Goal: Transaction & Acquisition: Purchase product/service

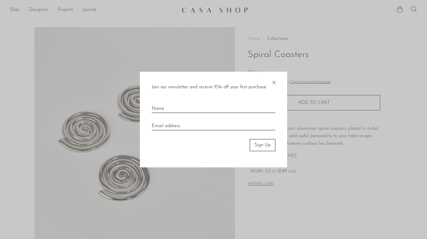
click at [276, 84] on span "×" at bounding box center [274, 81] width 6 height 19
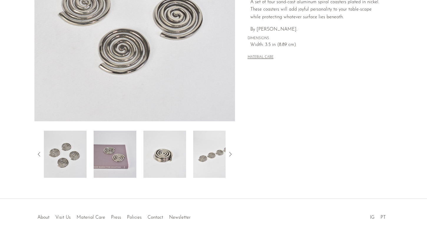
scroll to position [144, 0]
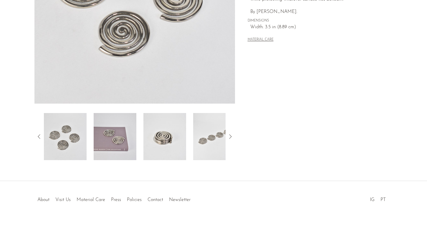
click at [111, 128] on img at bounding box center [115, 136] width 43 height 47
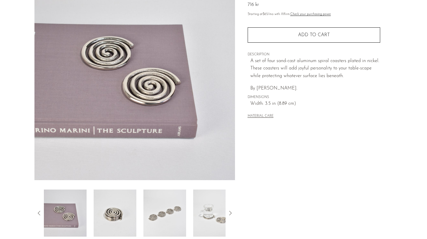
scroll to position [70, 0]
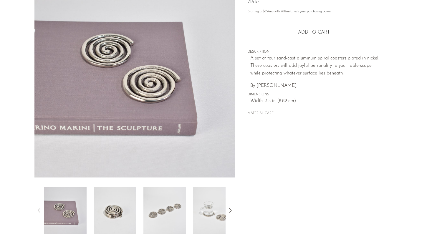
click at [196, 213] on img at bounding box center [214, 210] width 43 height 47
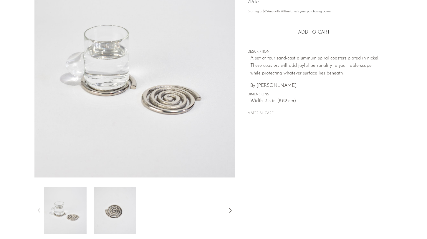
click at [196, 213] on div at bounding box center [135, 210] width 182 height 47
click at [120, 214] on img at bounding box center [115, 210] width 43 height 47
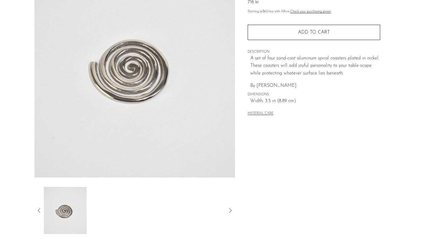
click at [37, 211] on icon at bounding box center [39, 210] width 7 height 7
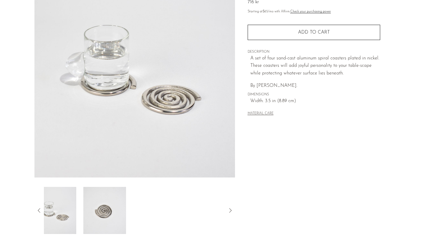
click at [37, 211] on icon at bounding box center [39, 210] width 7 height 7
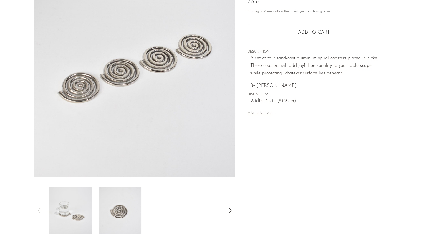
click at [37, 211] on icon at bounding box center [39, 210] width 7 height 7
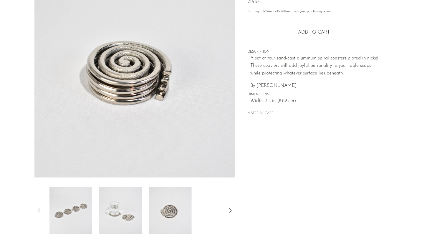
click at [37, 211] on icon at bounding box center [39, 210] width 7 height 7
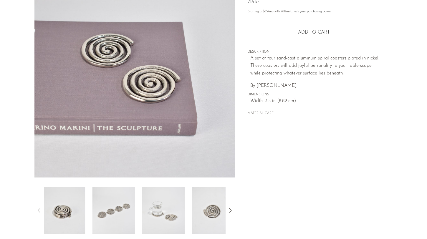
click at [37, 211] on icon at bounding box center [39, 210] width 7 height 7
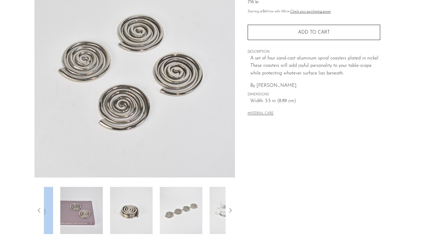
click at [37, 211] on icon at bounding box center [39, 210] width 7 height 7
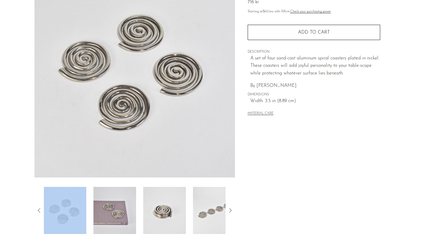
click at [59, 211] on img at bounding box center [65, 210] width 43 height 47
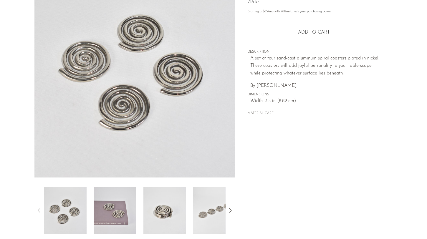
click at [24, 196] on section "Spiral Coasters 716 kr" at bounding box center [213, 95] width 427 height 277
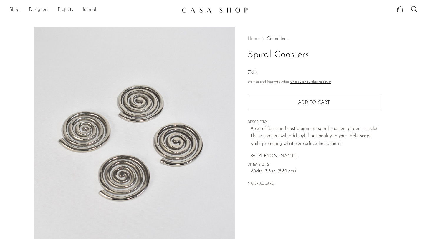
click at [12, 10] on link "Shop" at bounding box center [14, 10] width 10 height 8
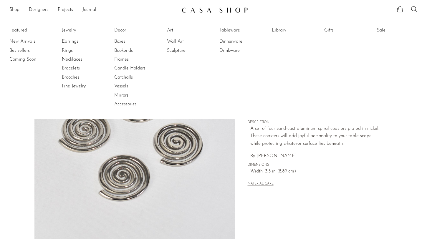
drag, startPoint x: 317, startPoint y: 177, endPoint x: 298, endPoint y: 128, distance: 52.3
click at [316, 177] on div "MATERIAL CARE" at bounding box center [314, 182] width 133 height 12
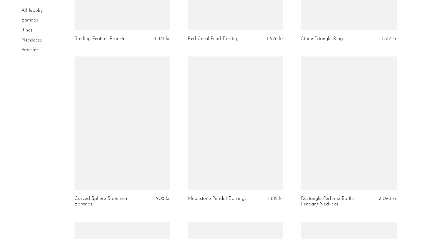
scroll to position [1861, 0]
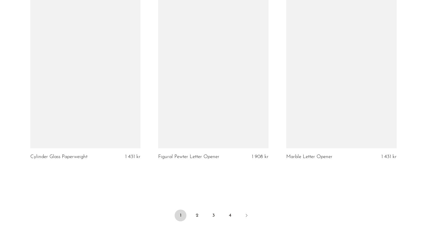
scroll to position [2141, 0]
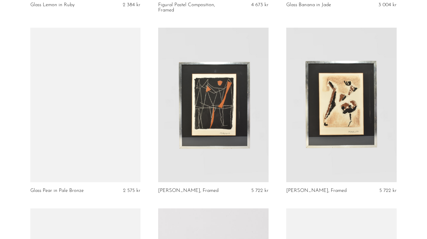
scroll to position [624, 0]
